Goal: Information Seeking & Learning: Find specific page/section

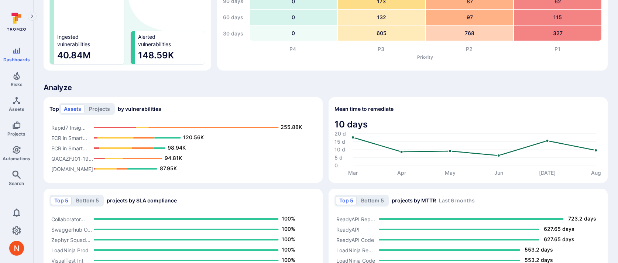
scroll to position [538, 0]
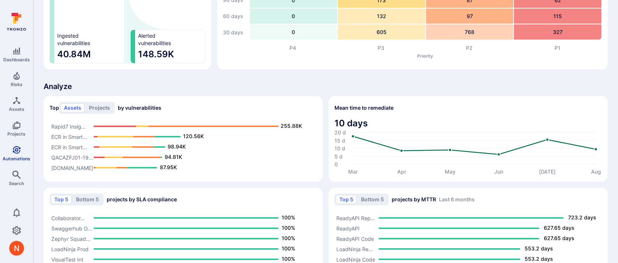
click at [20, 158] on span "Automations" at bounding box center [17, 159] width 28 height 6
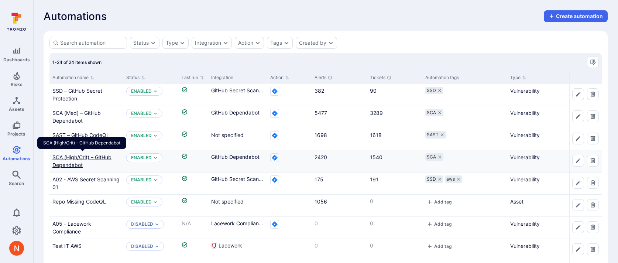
click at [79, 158] on link "SCA (High/Crit) – GitHub Dependabot" at bounding box center [81, 161] width 59 height 14
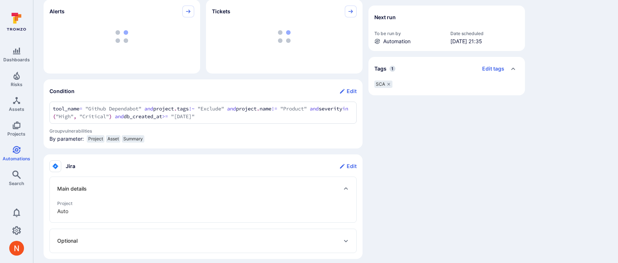
scroll to position [233, 0]
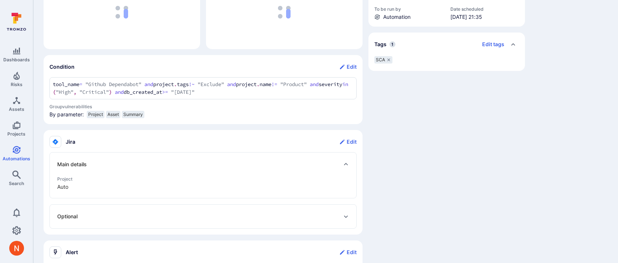
click at [47, 85] on section "Condition Edit tool_name = "Github Dependabot" and project.tags !~ "Exclude" an…" at bounding box center [203, 89] width 319 height 69
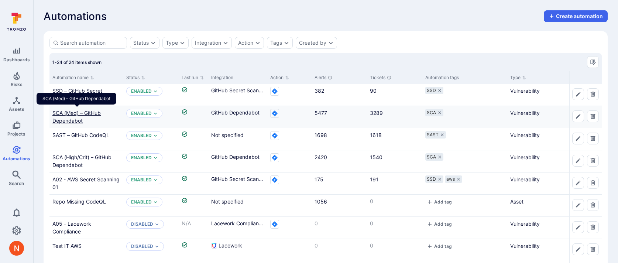
click at [80, 114] on link "SCA (Med) – GitHub Dependabot" at bounding box center [76, 117] width 48 height 14
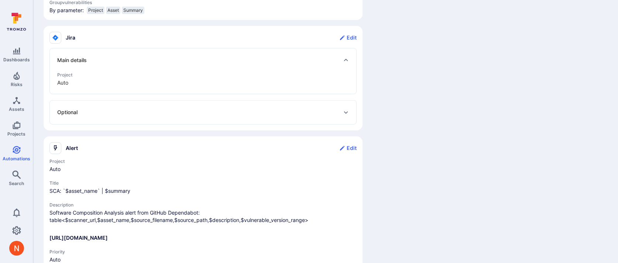
scroll to position [242, 0]
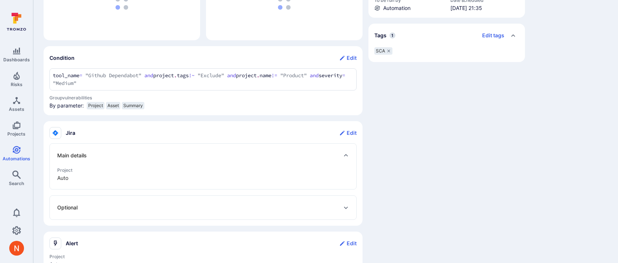
click at [23, 180] on span "Search" at bounding box center [16, 183] width 15 height 6
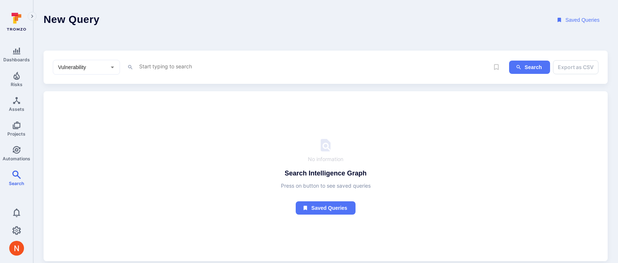
click at [153, 68] on textarea "Intelligence Graph search area" at bounding box center [313, 66] width 351 height 9
paste textarea "tool_name = "Github Dependabot" and project.tags !~ "Exclude" and [DOMAIN_NAME]…"
type textarea "tool_name = "Github Dependabot" and project.tags !~ "Exclude" and [DOMAIN_NAME]…"
